Goal: Transaction & Acquisition: Purchase product/service

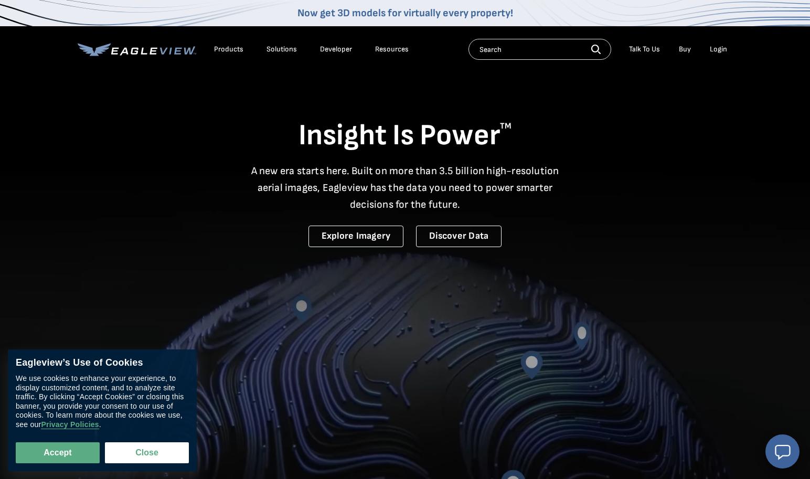
click at [718, 50] on div "Login" at bounding box center [718, 49] width 17 height 9
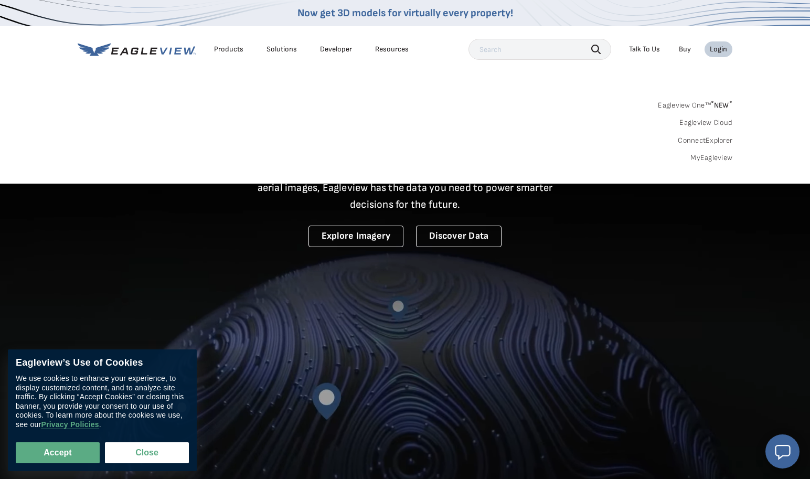
click at [713, 160] on link "MyEagleview" at bounding box center [712, 157] width 42 height 9
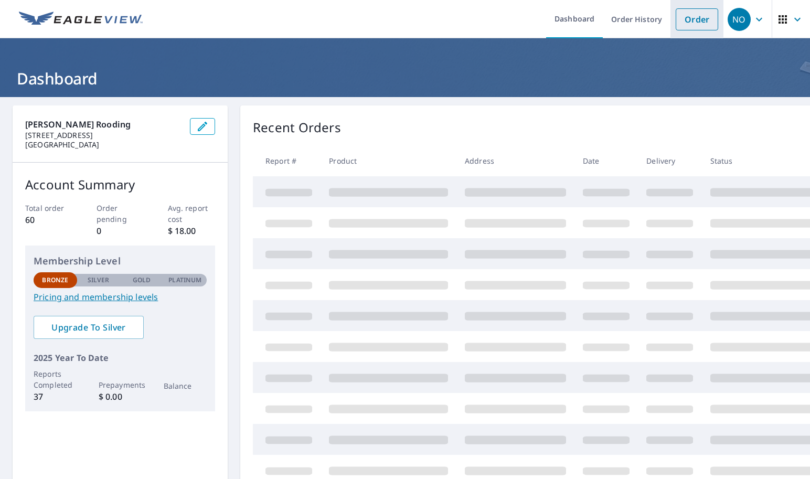
click at [691, 23] on link "Order" at bounding box center [697, 19] width 43 height 22
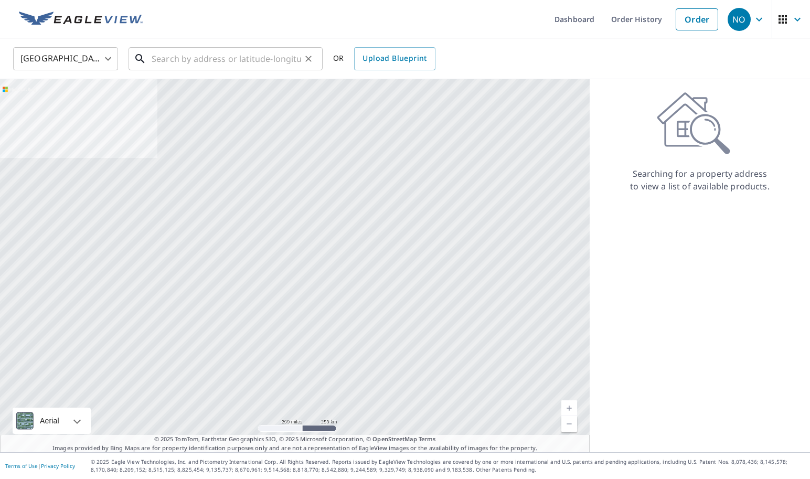
drag, startPoint x: 251, startPoint y: 55, endPoint x: 308, endPoint y: 60, distance: 56.4
click at [252, 55] on input "text" at bounding box center [227, 58] width 150 height 29
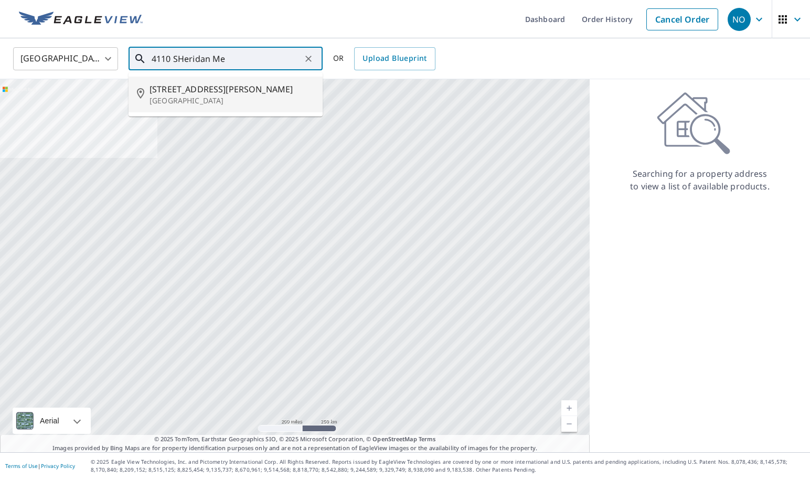
click at [256, 93] on span "4110 Sheridan Meadows Dr" at bounding box center [232, 89] width 165 height 13
type input "4110 Sheridan Meadows Dr Florissant, MO 63034"
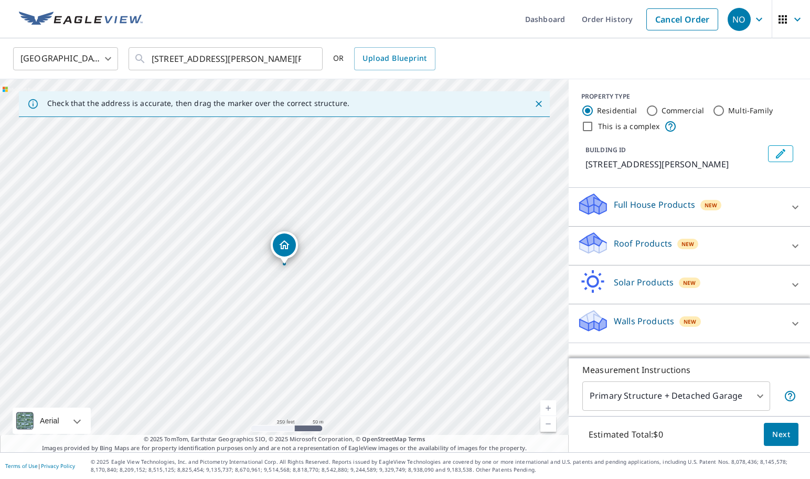
click at [720, 258] on div "Roof Products New" at bounding box center [680, 246] width 206 height 30
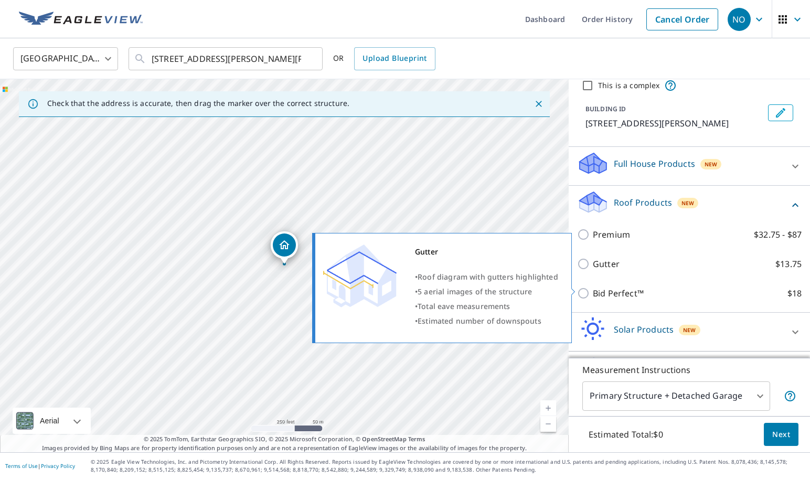
scroll to position [46, 0]
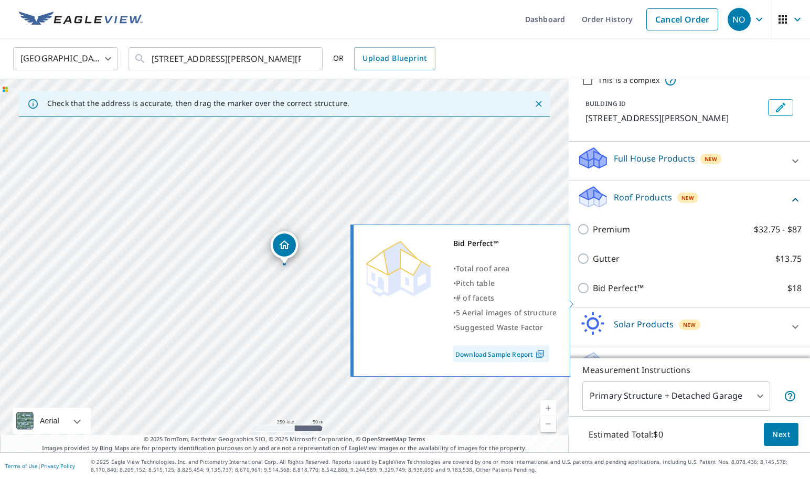
click at [584, 294] on input "Bid Perfect™ $18" at bounding box center [585, 288] width 16 height 13
checkbox input "true"
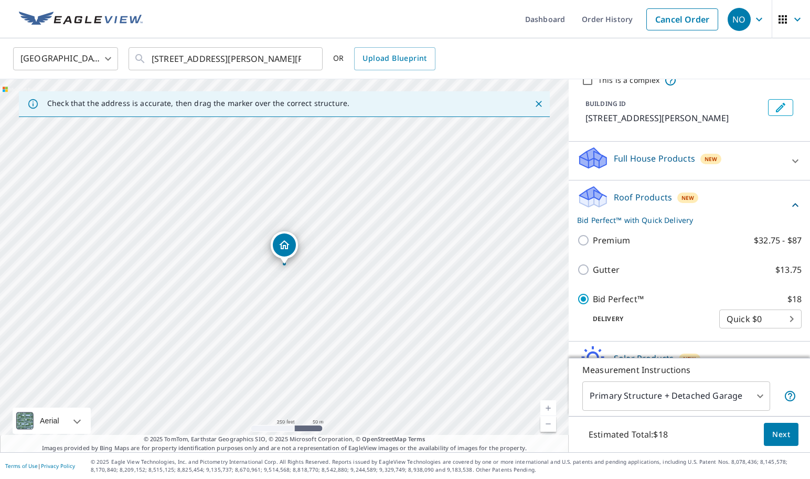
click at [783, 438] on span "Next" at bounding box center [782, 434] width 18 height 13
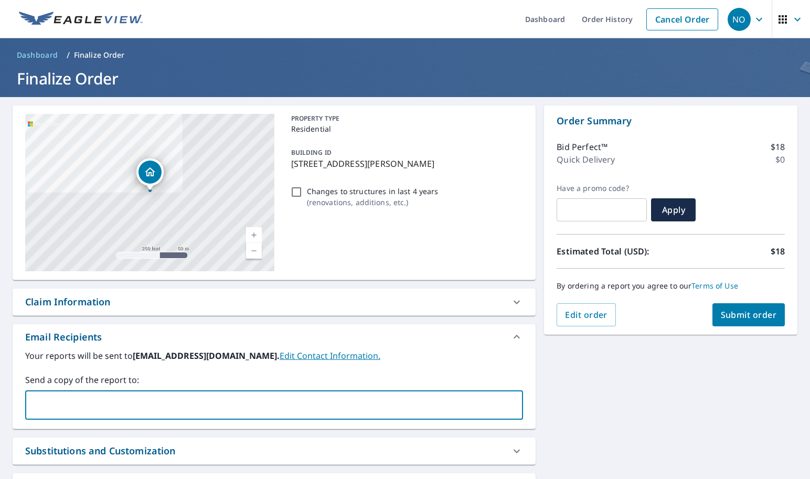
click at [266, 407] on input "text" at bounding box center [266, 405] width 473 height 20
type input "nicole.orzel@bridgedllc.com"
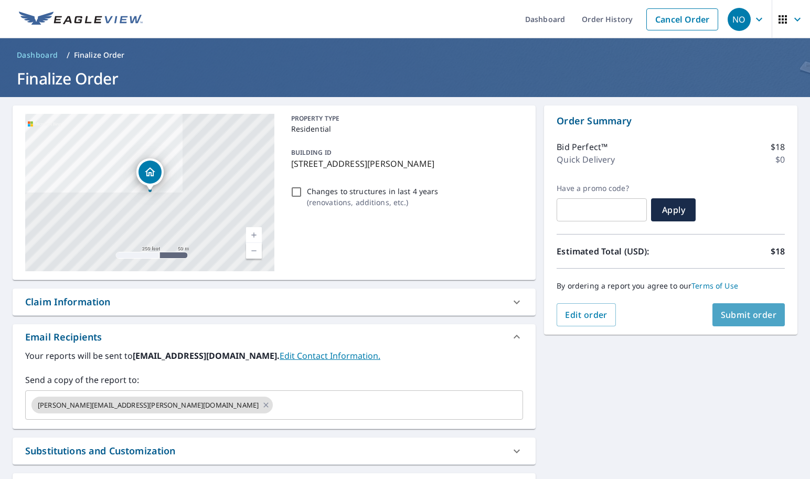
click at [754, 313] on span "Submit order" at bounding box center [749, 315] width 56 height 12
